Goal: Find specific page/section: Find specific page/section

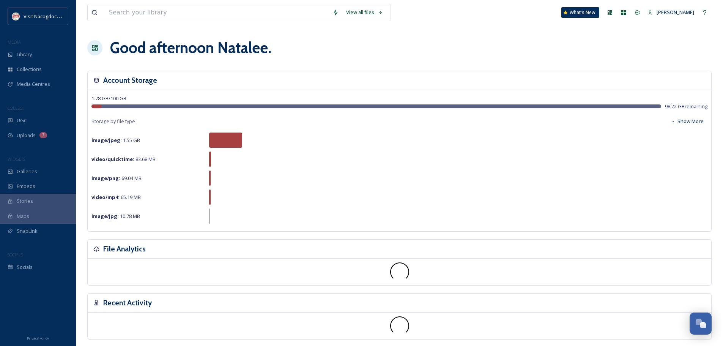
scroll to position [181, 0]
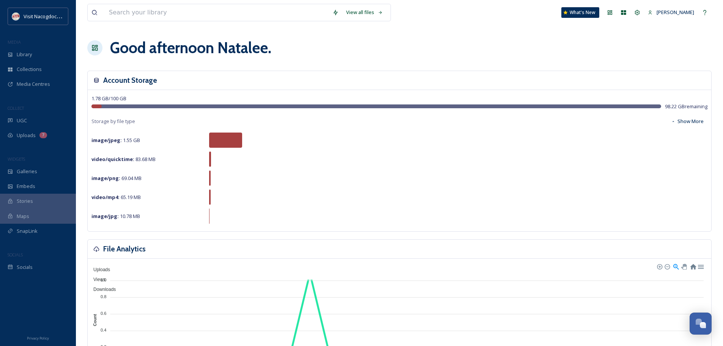
scroll to position [181, 0]
click at [8, 133] on icon at bounding box center [10, 135] width 5 height 5
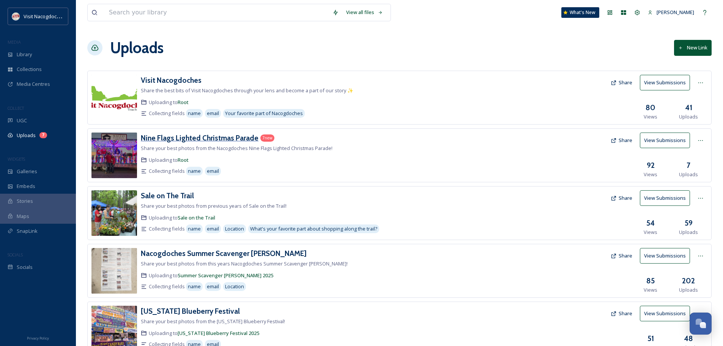
click at [187, 143] on div "Nine Flags Lighted Christmas Parade" at bounding box center [200, 138] width 118 height 11
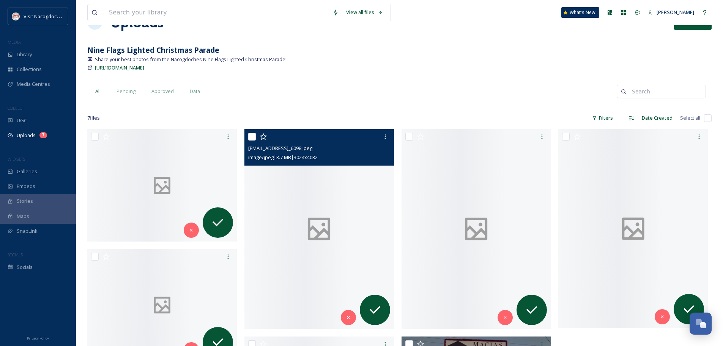
scroll to position [114, 0]
